Goal: Task Accomplishment & Management: Use online tool/utility

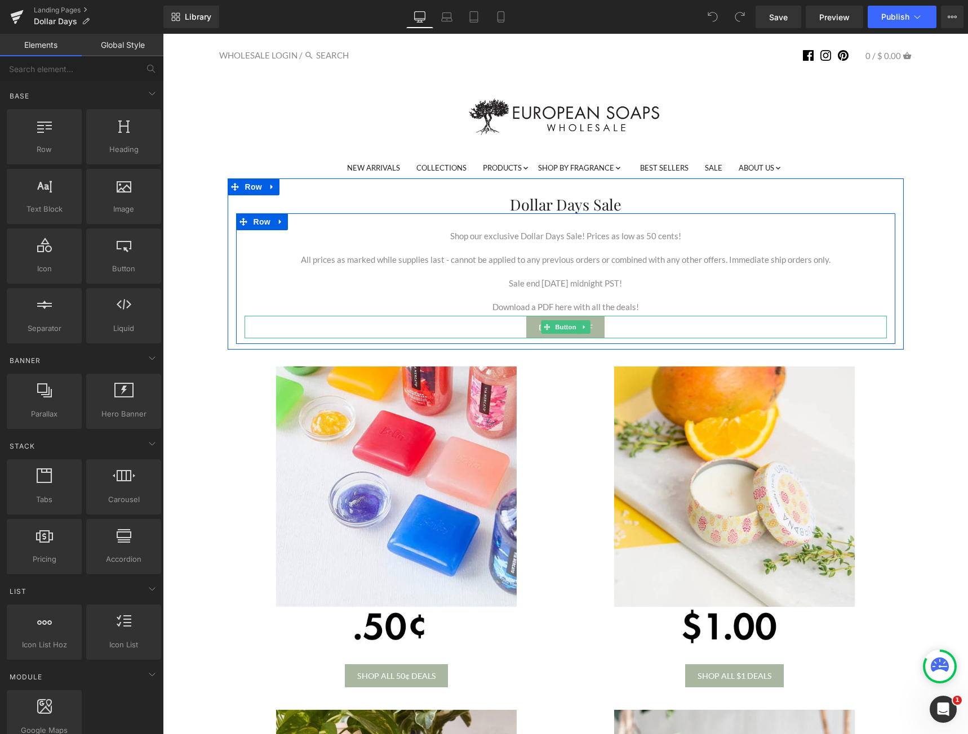
click at [631, 324] on div "Download PDF" at bounding box center [565, 327] width 642 height 23
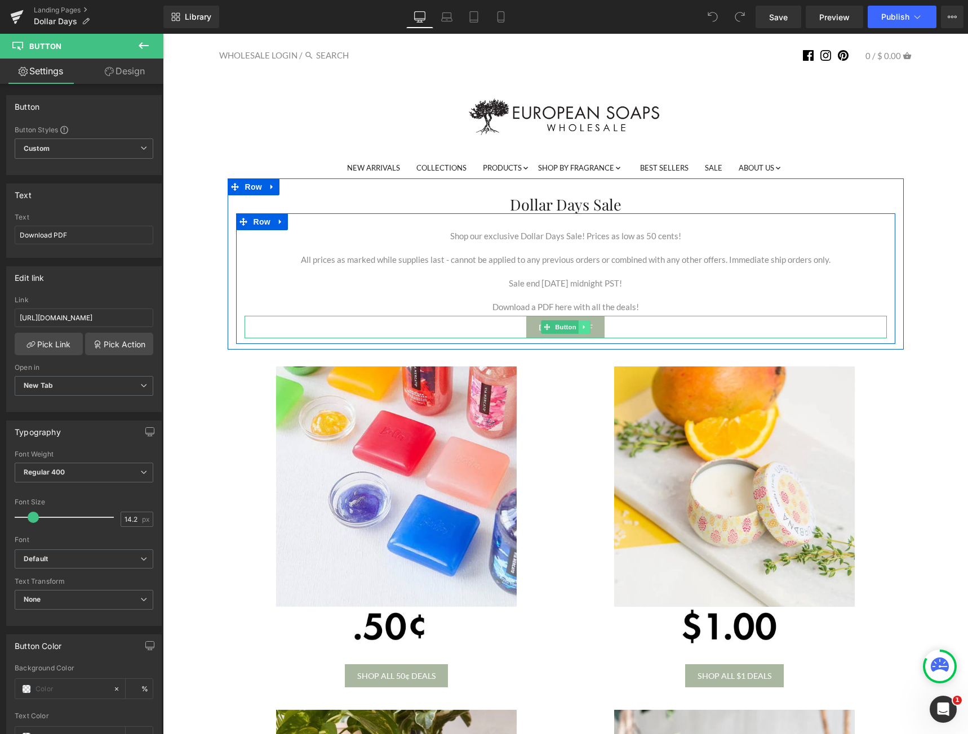
click at [582, 330] on icon at bounding box center [584, 327] width 6 height 7
click at [586, 329] on icon at bounding box center [589, 327] width 6 height 6
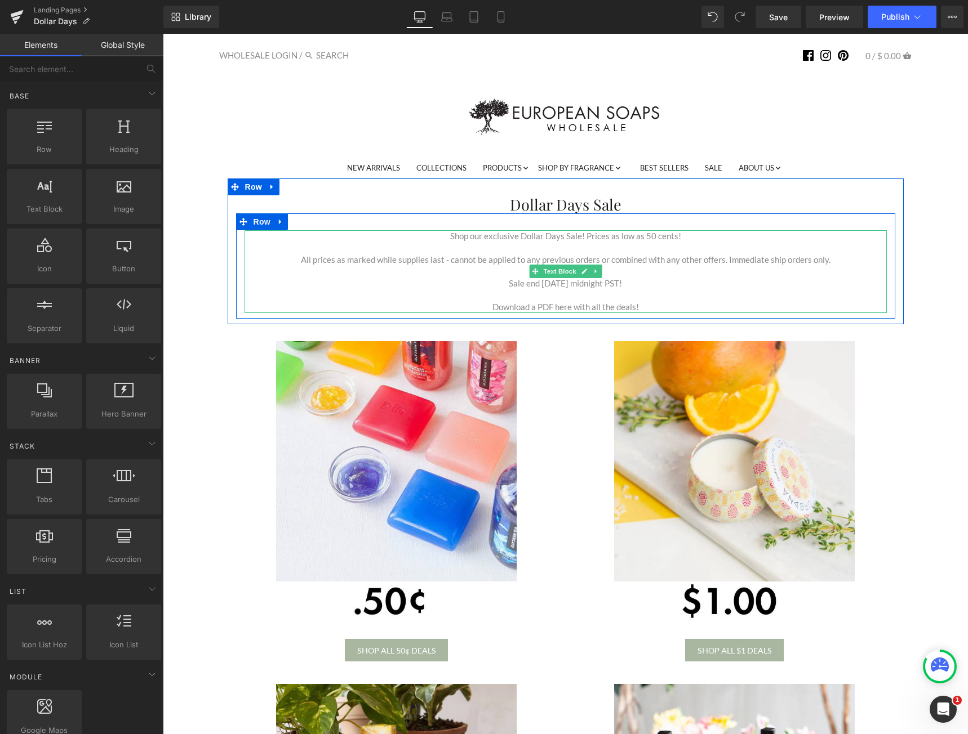
click at [658, 303] on p "Download a PDF here with all the deals!" at bounding box center [565, 307] width 642 height 12
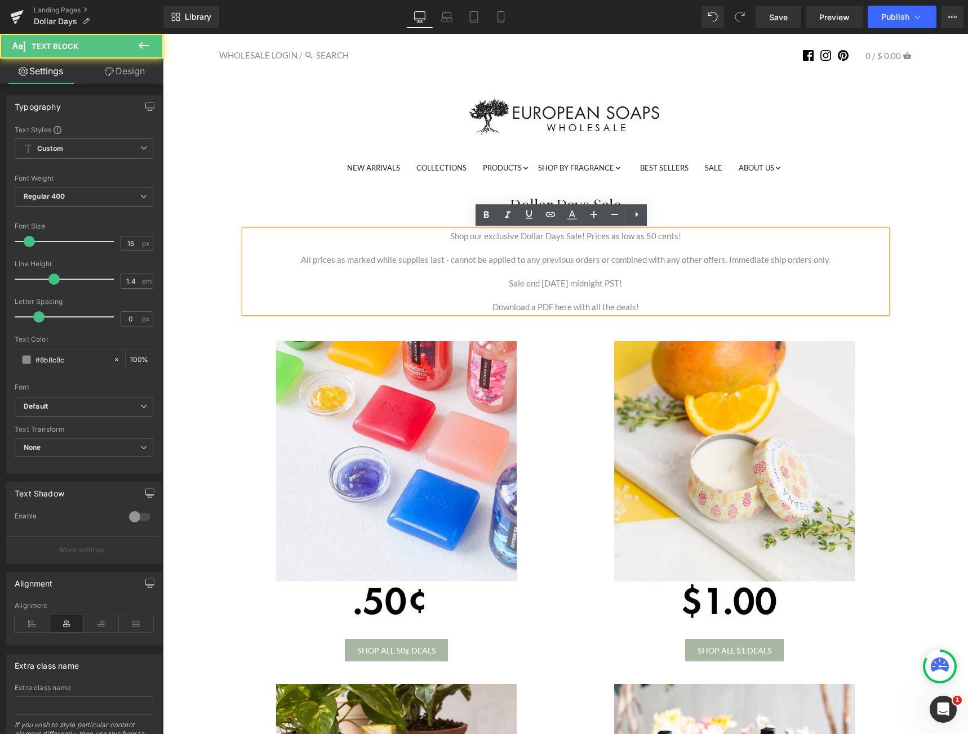
click at [632, 306] on p "Download a PDF here with all the deals!" at bounding box center [565, 307] width 642 height 12
click at [595, 306] on p "Download a PDF here with all the deals!" at bounding box center [565, 307] width 642 height 12
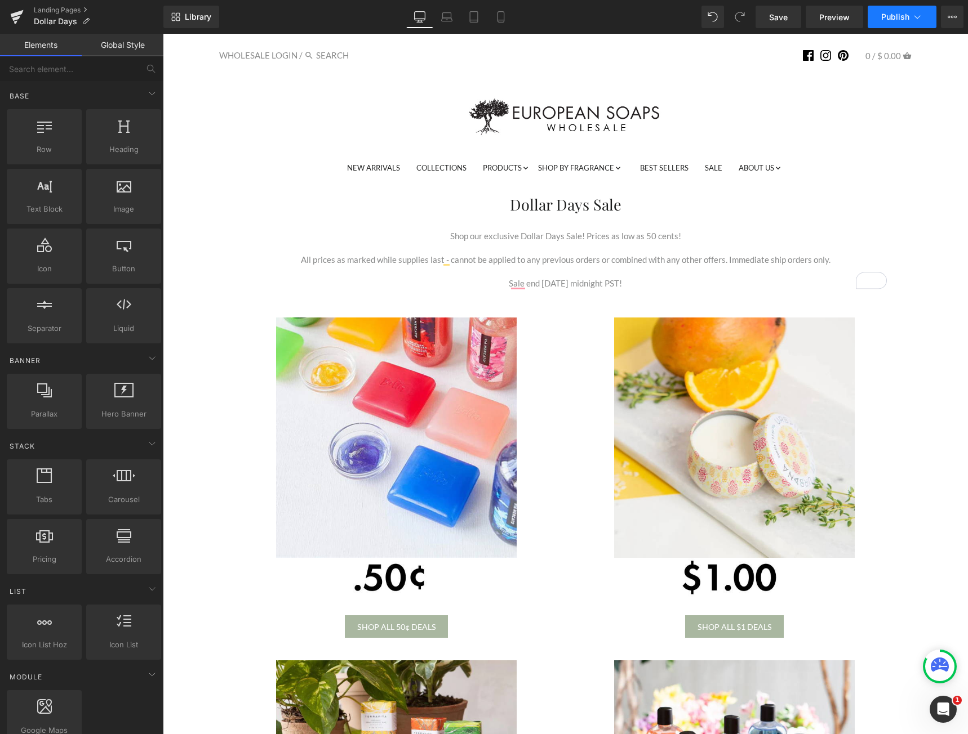
click at [903, 22] on button "Publish" at bounding box center [901, 17] width 69 height 23
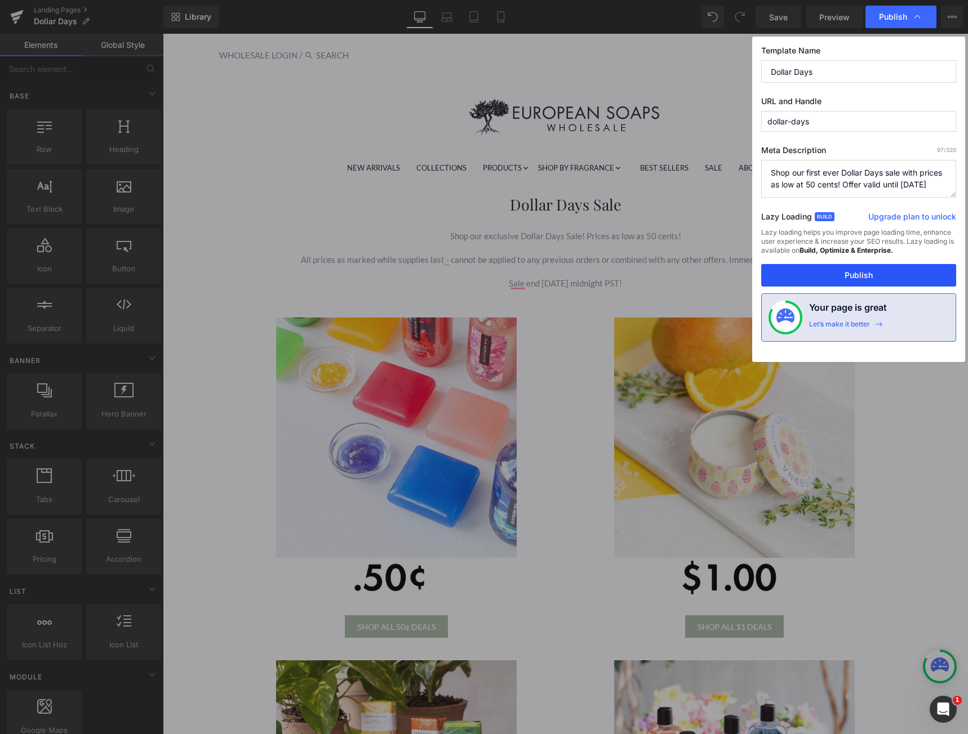
click at [837, 269] on button "Publish" at bounding box center [858, 275] width 195 height 23
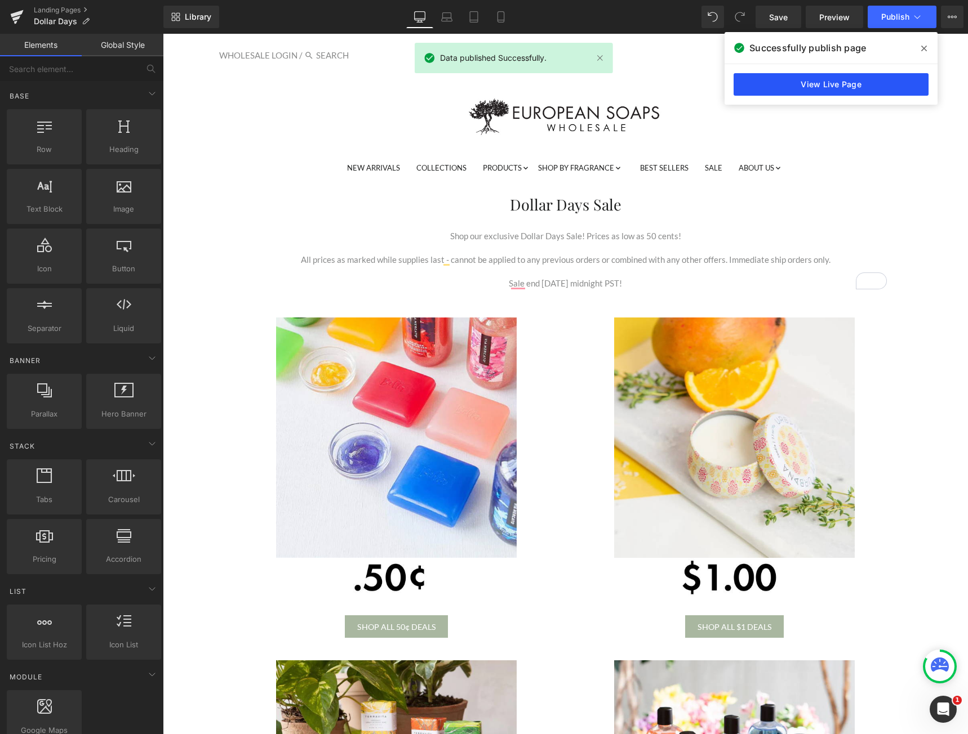
click at [786, 76] on link "View Live Page" at bounding box center [830, 84] width 195 height 23
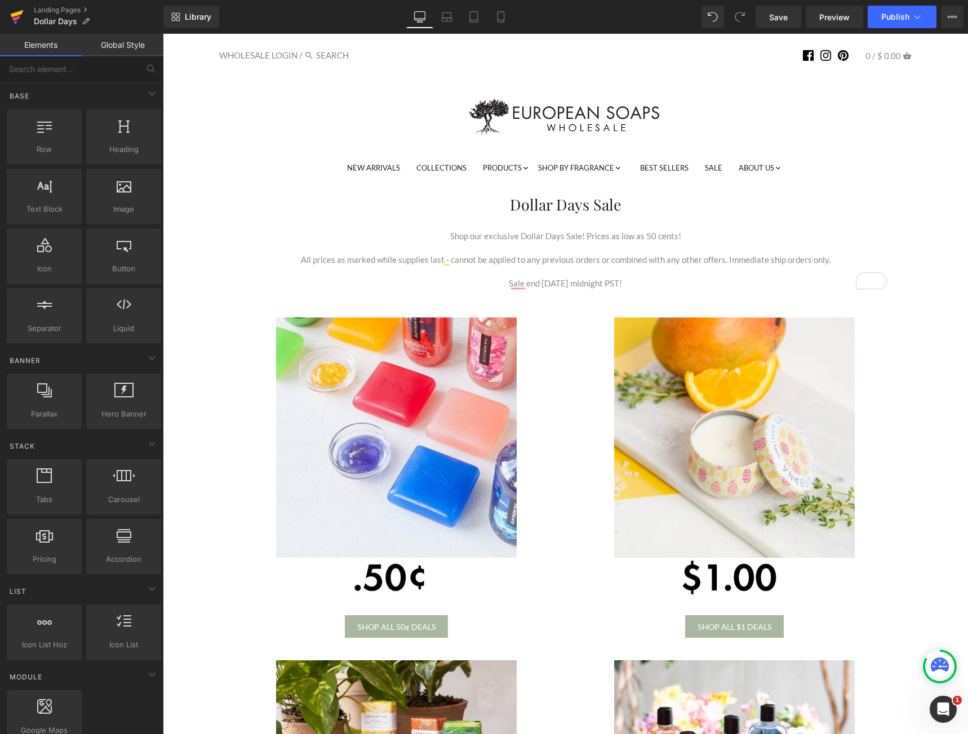
click at [16, 15] on icon at bounding box center [17, 13] width 13 height 7
